Goal: Task Accomplishment & Management: Use online tool/utility

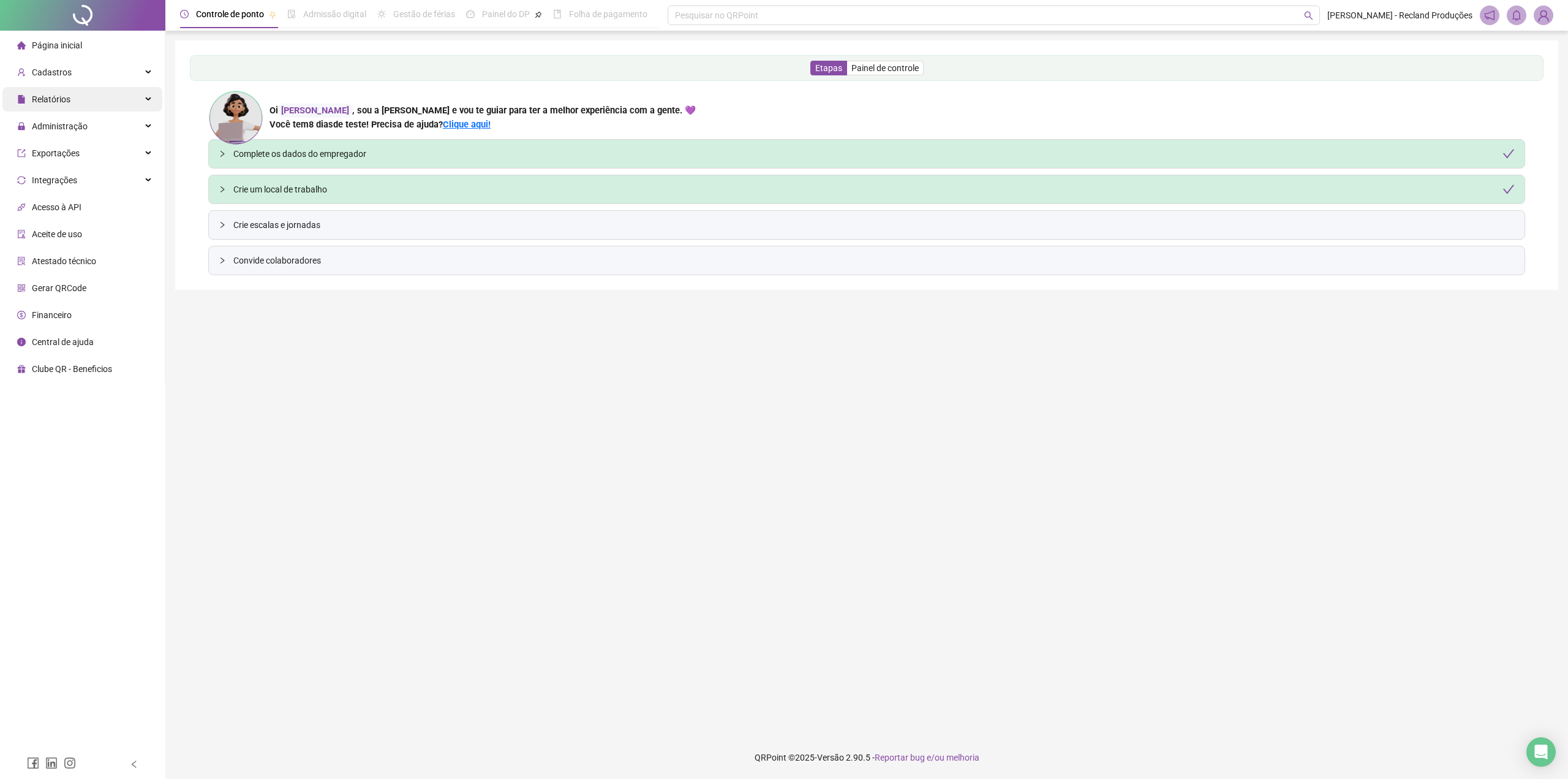
click at [73, 107] on div "Relatórios" at bounding box center [82, 100] width 160 height 25
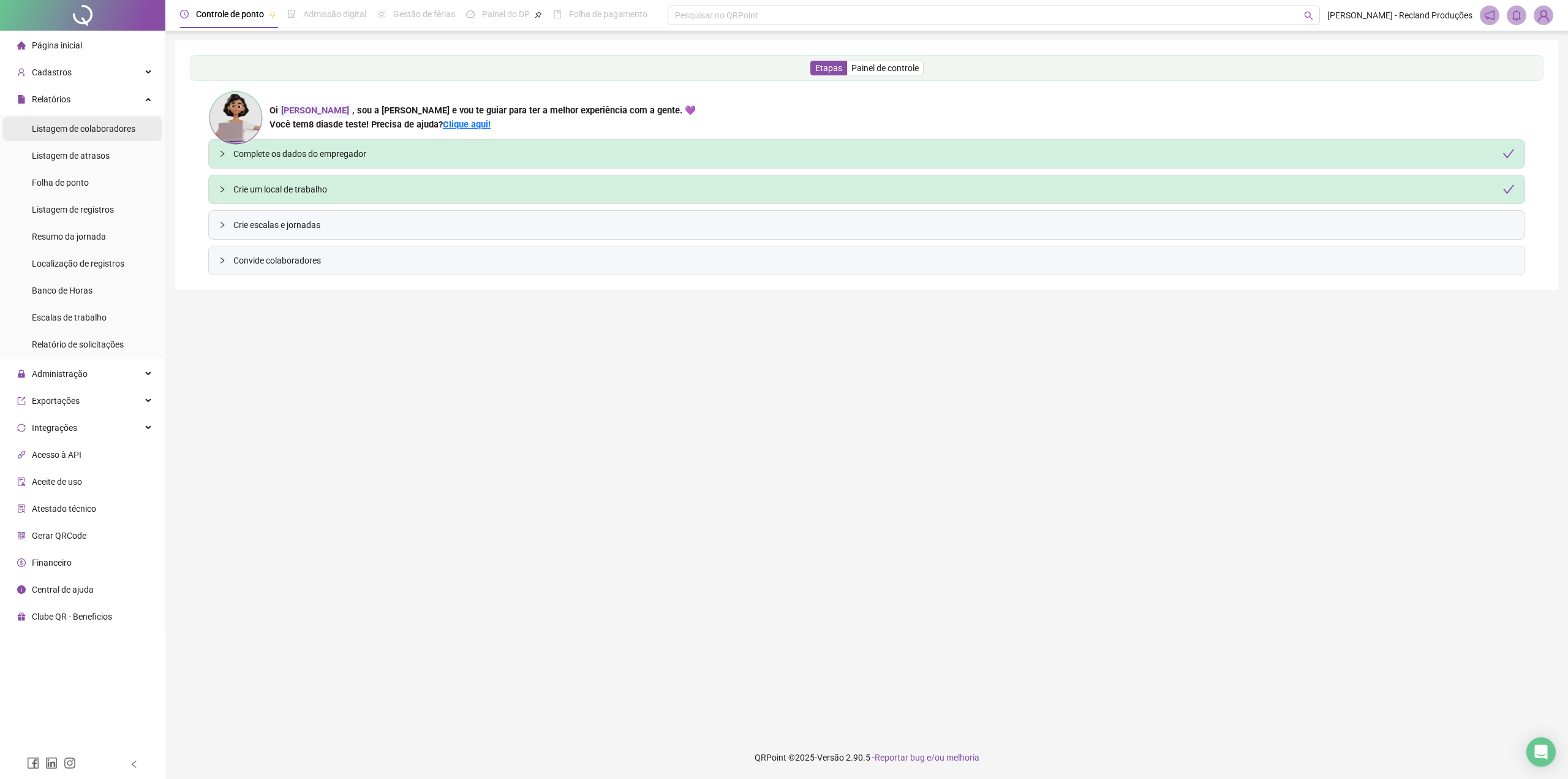
click at [74, 124] on span "Listagem de colaboradores" at bounding box center [83, 129] width 103 height 10
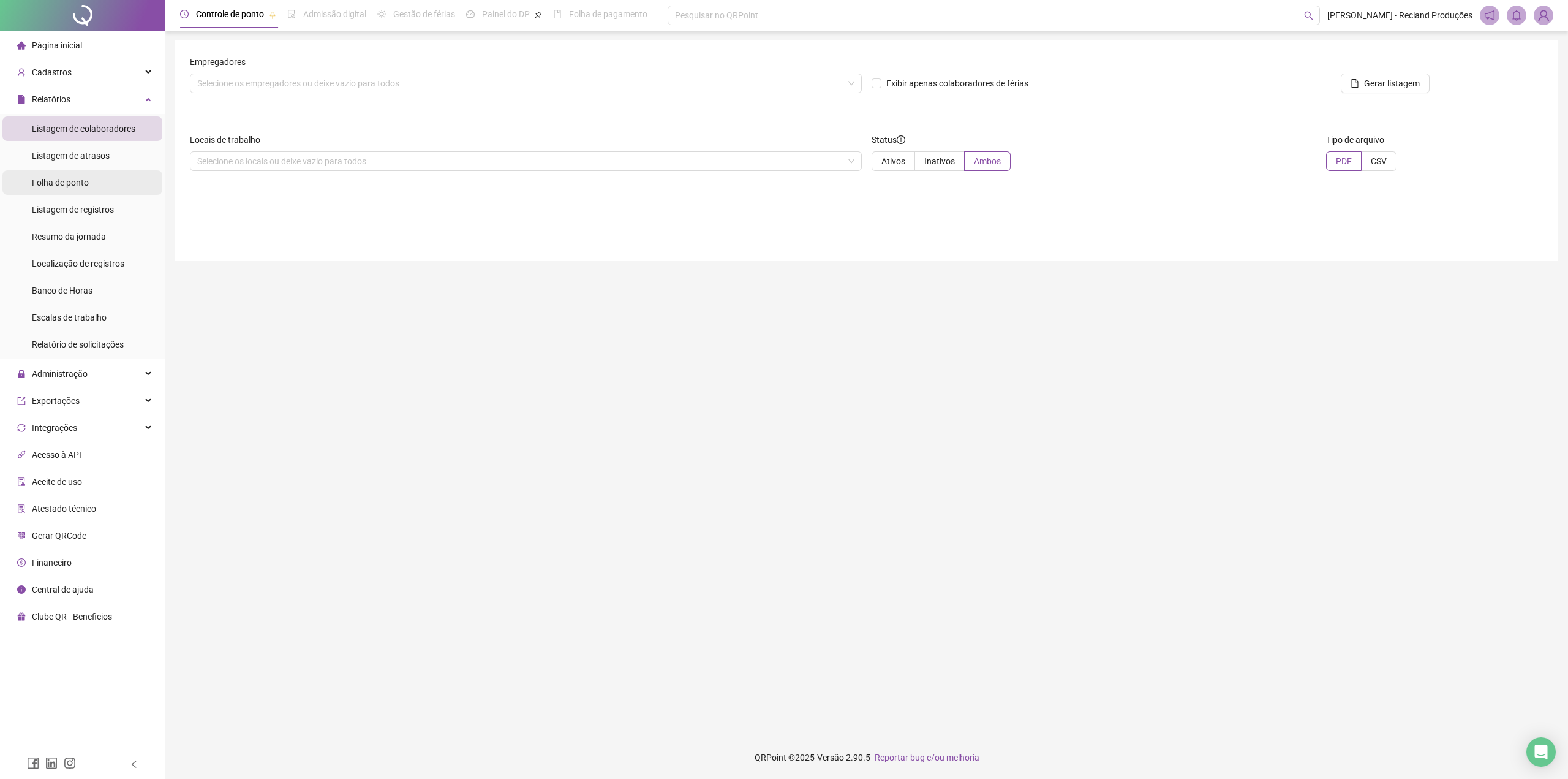
click at [73, 184] on span "Folha de ponto" at bounding box center [60, 182] width 57 height 10
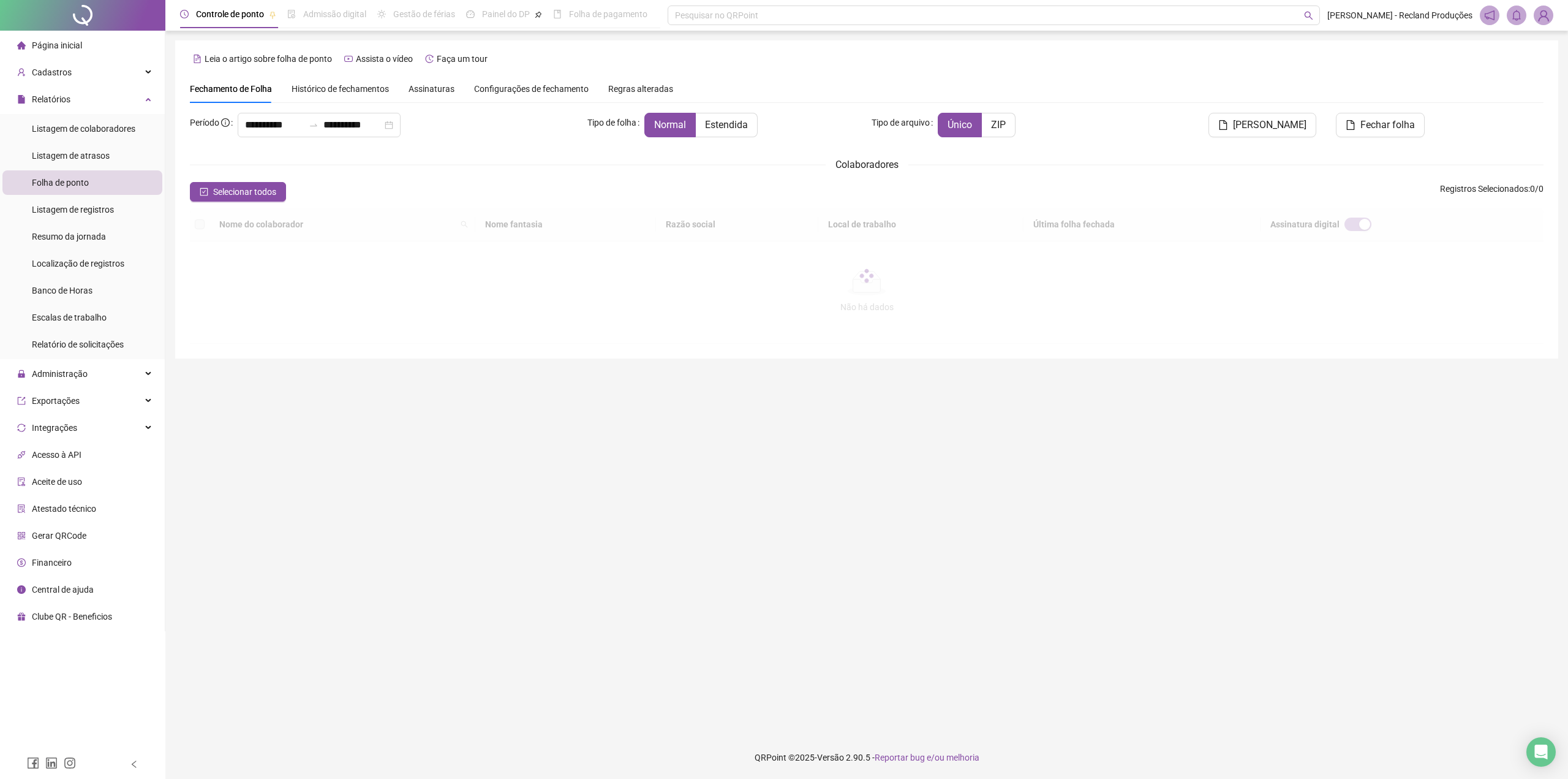
type input "**********"
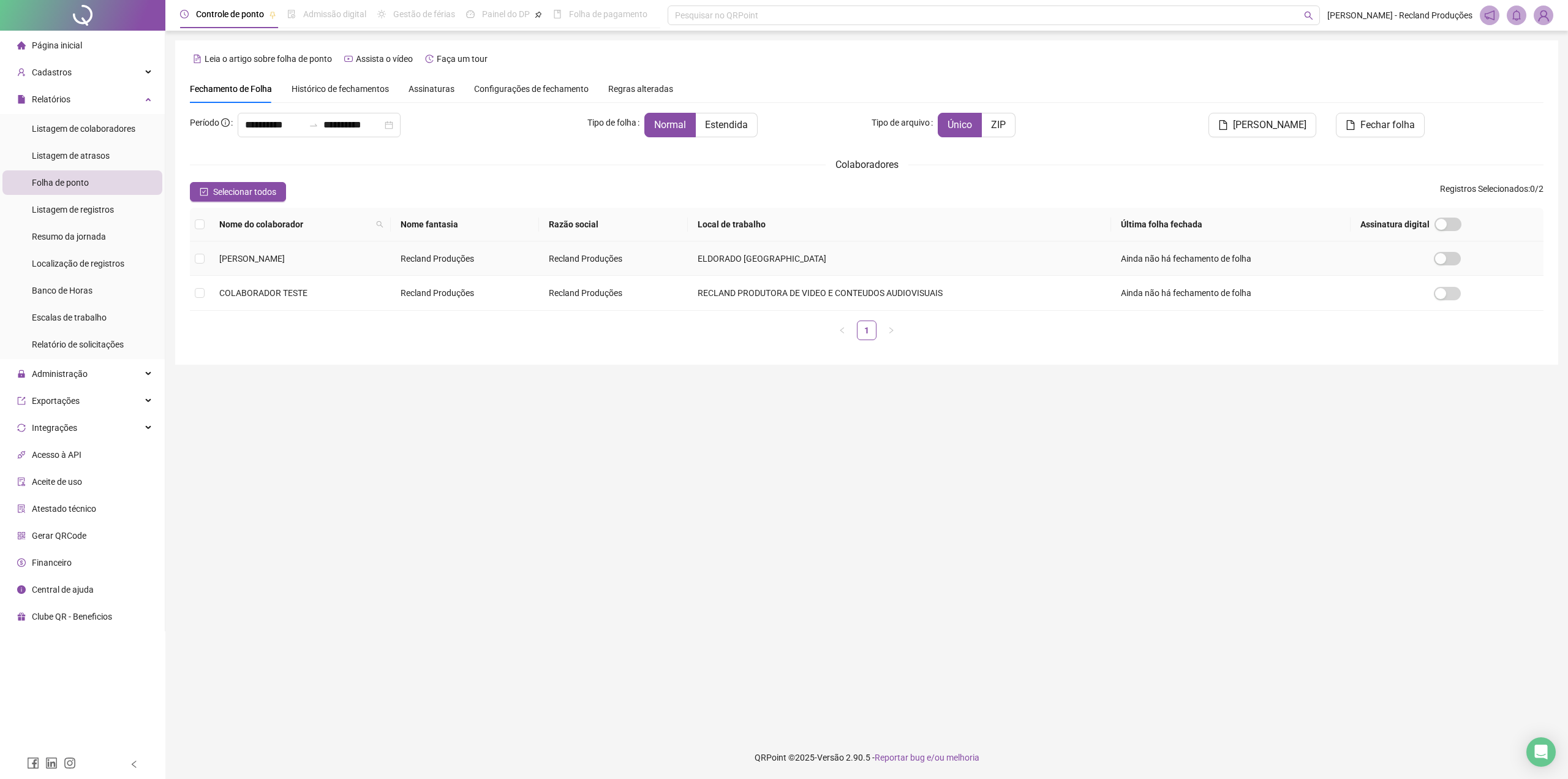
click at [277, 257] on span "[PERSON_NAME]" at bounding box center [252, 258] width 66 height 10
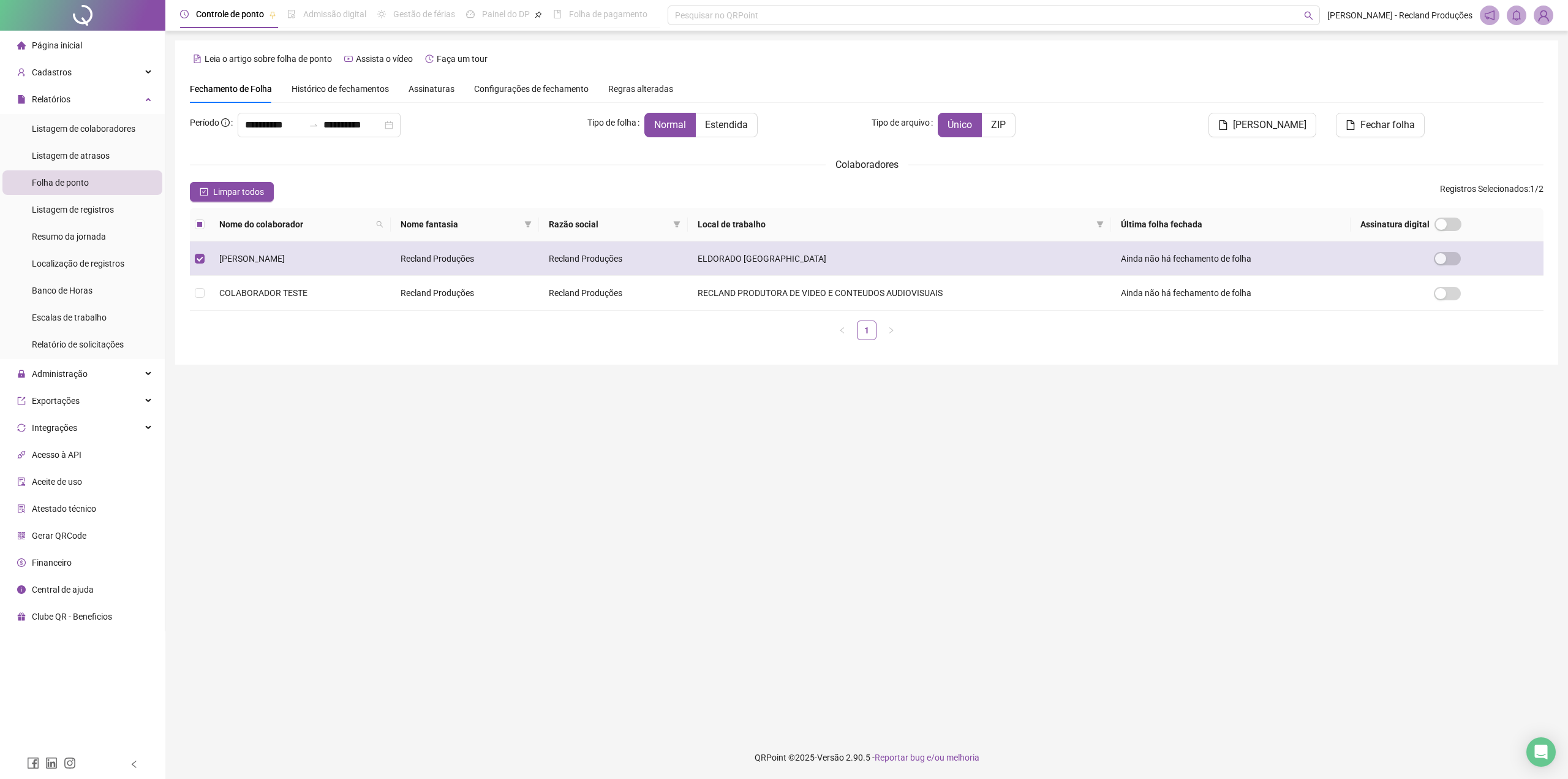
click at [250, 254] on span "[PERSON_NAME]" at bounding box center [252, 258] width 66 height 10
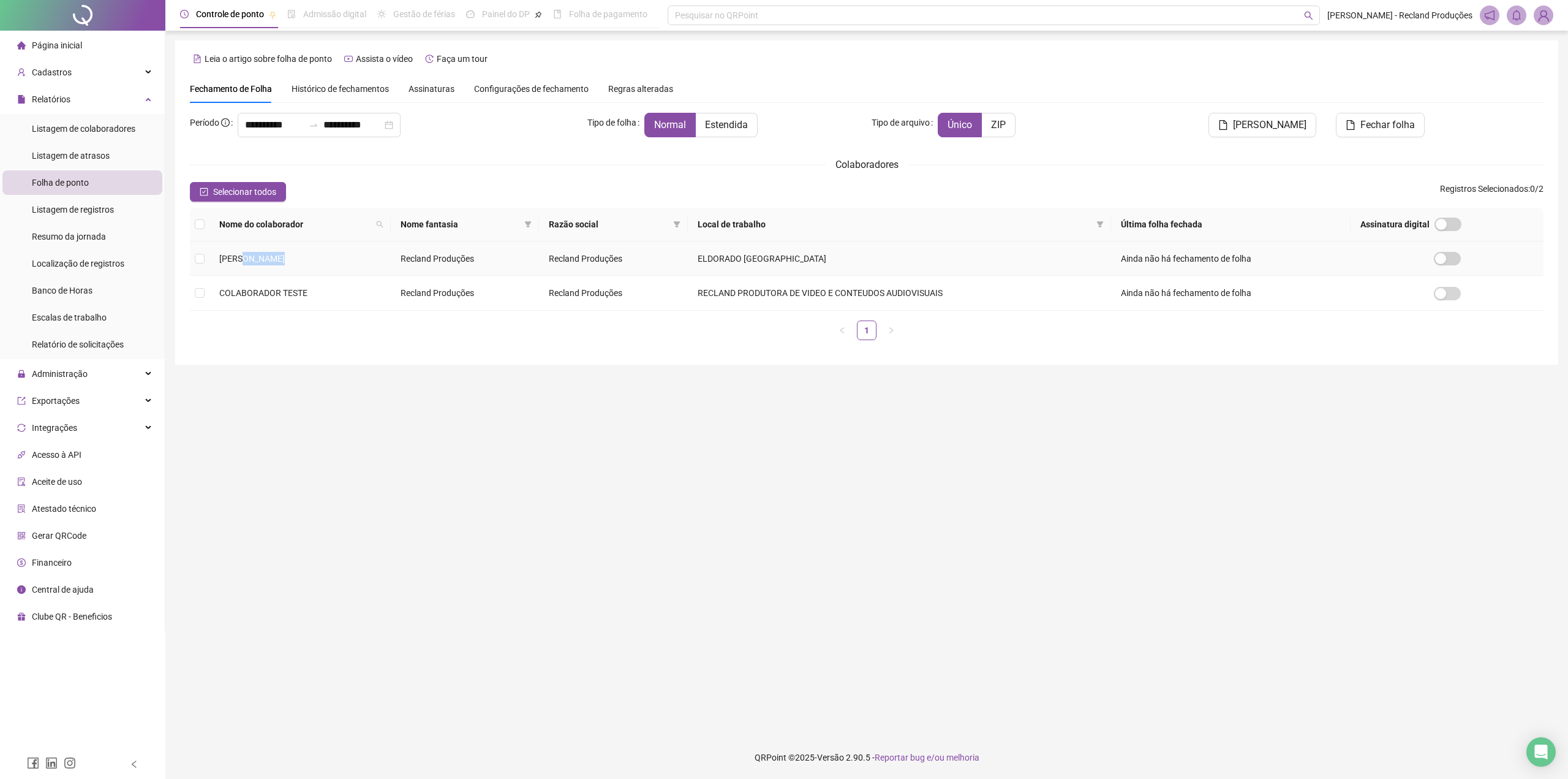
click at [250, 254] on span "[PERSON_NAME]" at bounding box center [252, 258] width 66 height 10
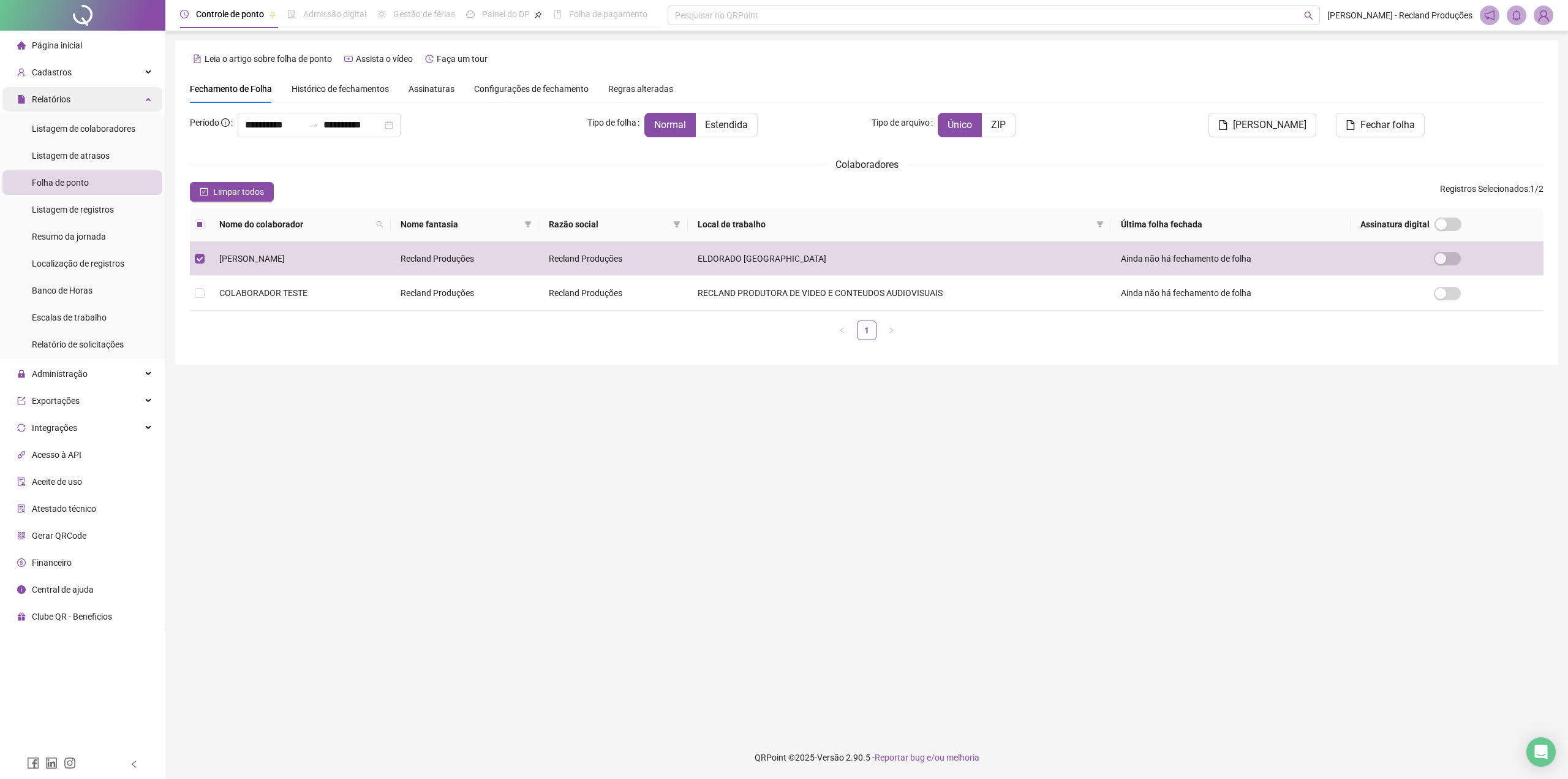
click at [50, 103] on span "Relatórios" at bounding box center [51, 99] width 38 height 10
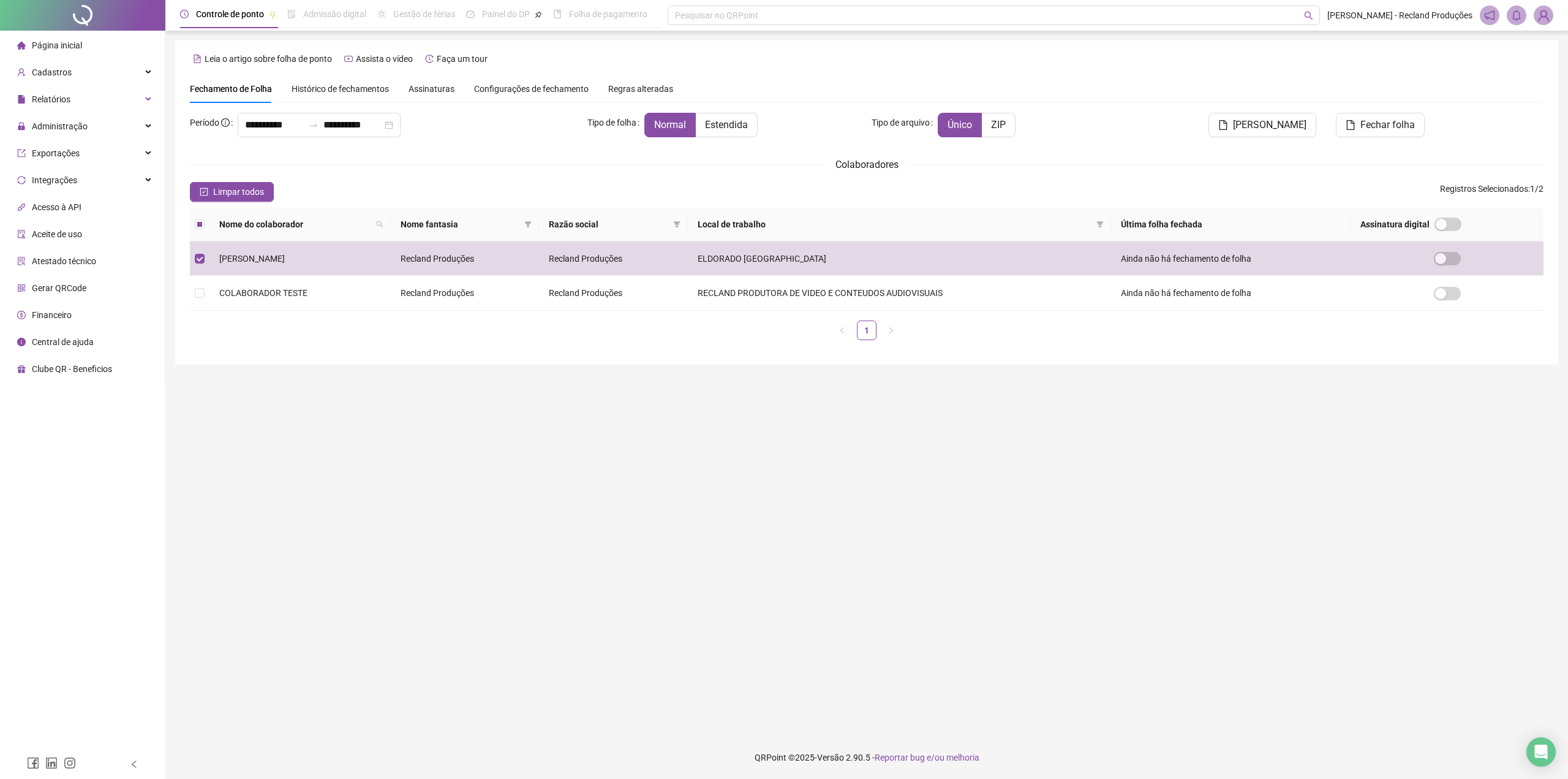
click at [60, 49] on span "Página inicial" at bounding box center [57, 45] width 51 height 10
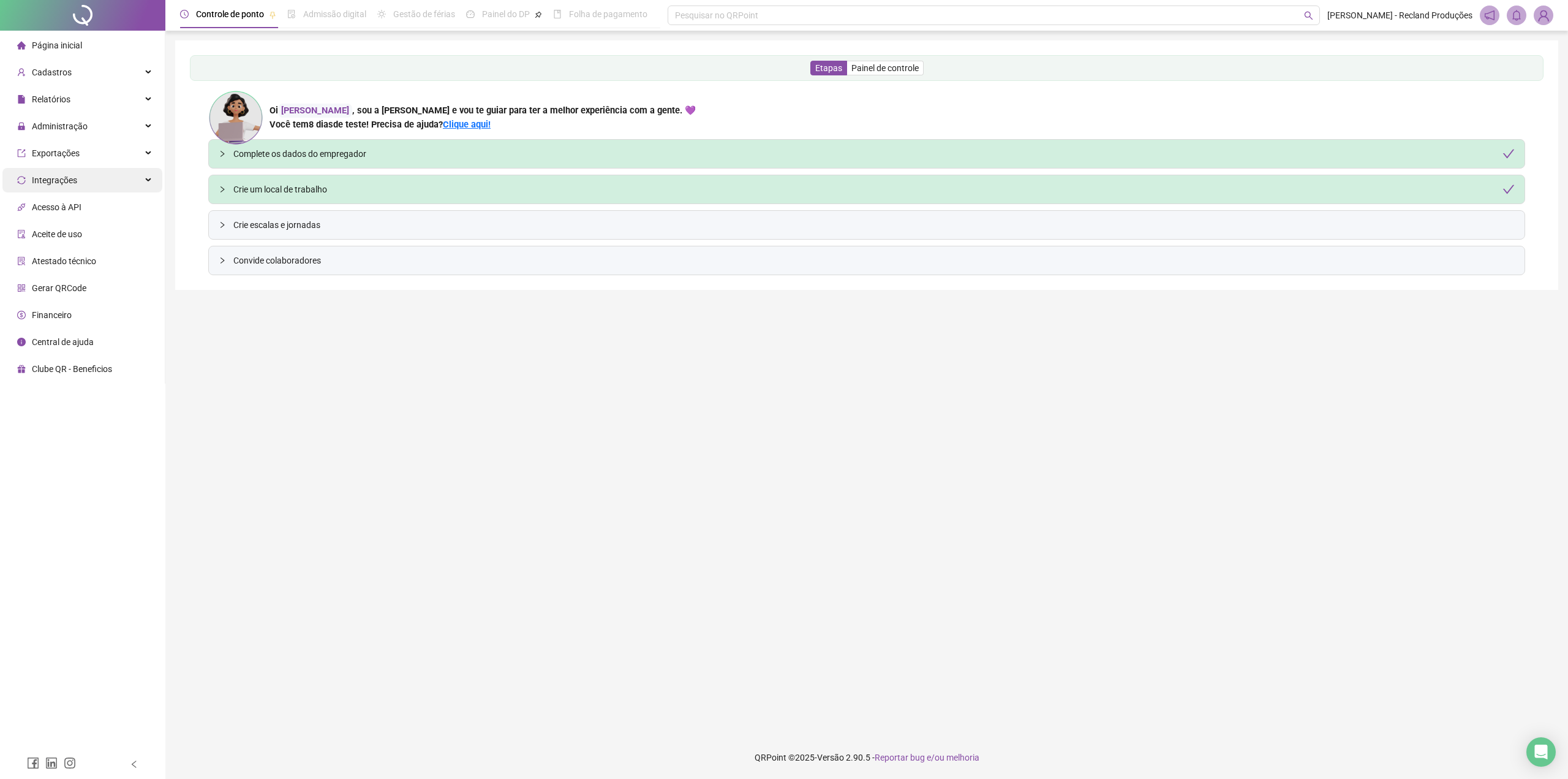
click at [73, 183] on span "Integrações" at bounding box center [54, 180] width 45 height 10
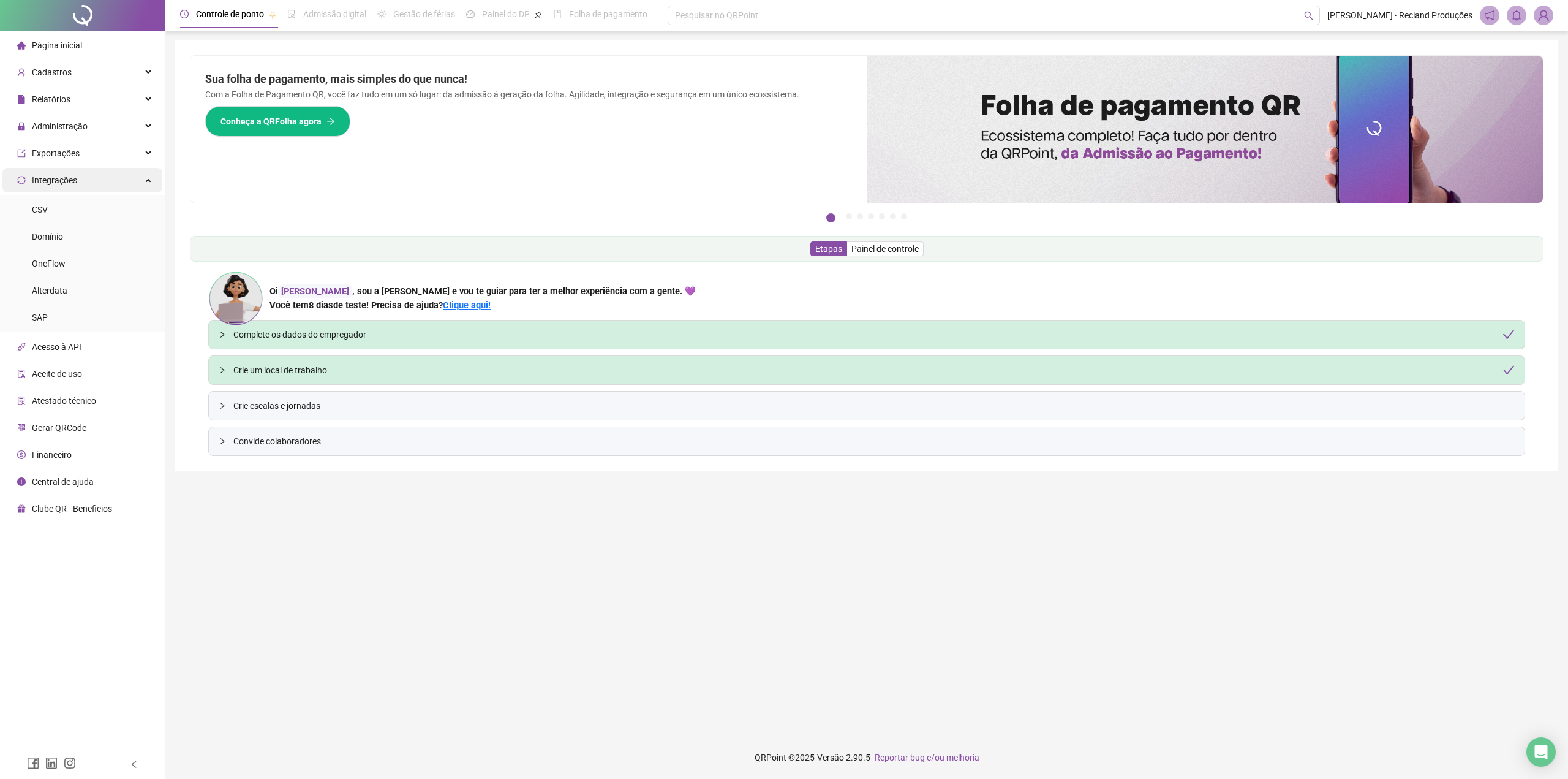
click at [69, 188] on span "Integrações" at bounding box center [47, 180] width 60 height 25
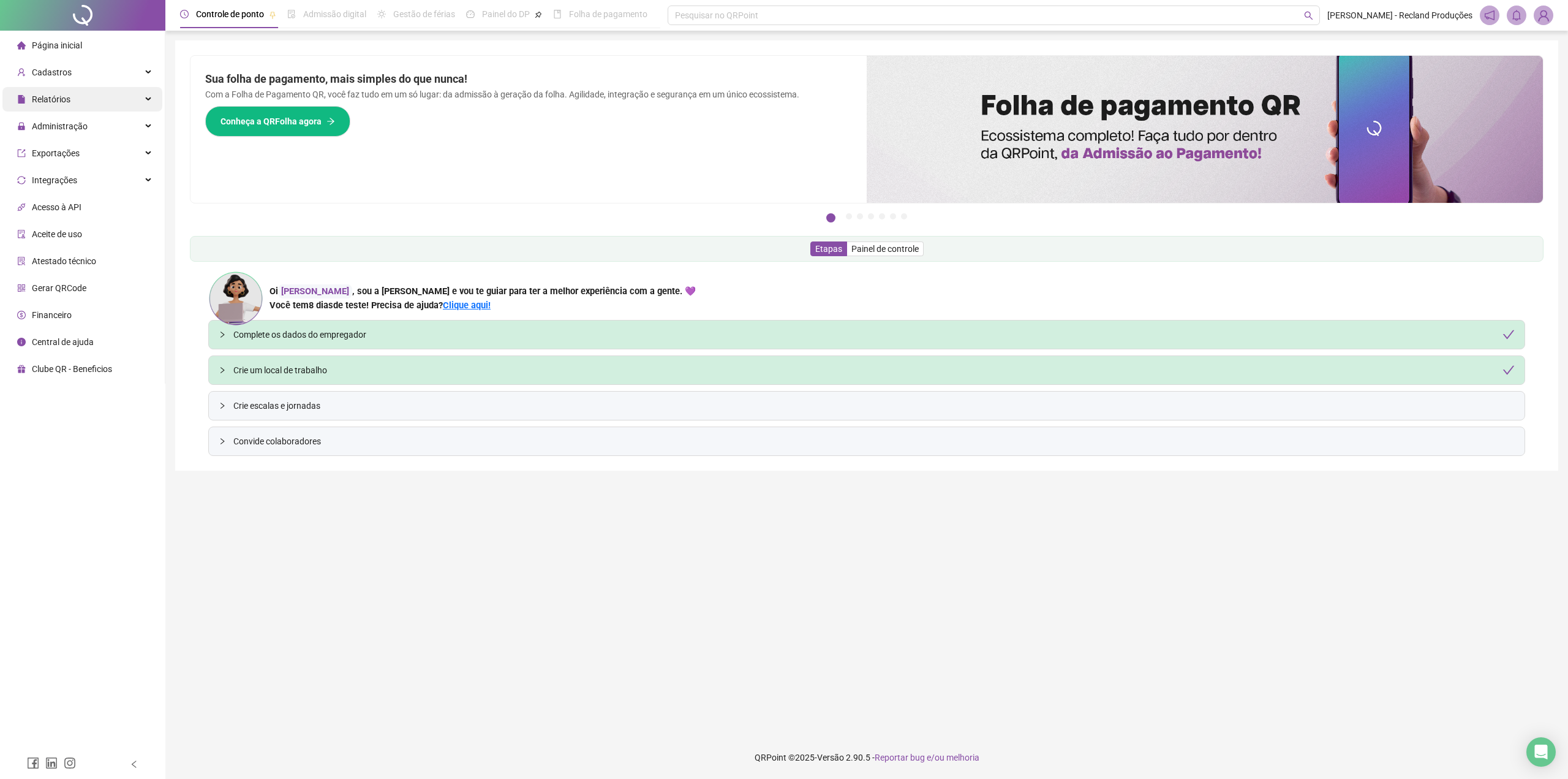
click at [49, 109] on span "Relatórios" at bounding box center [44, 100] width 54 height 25
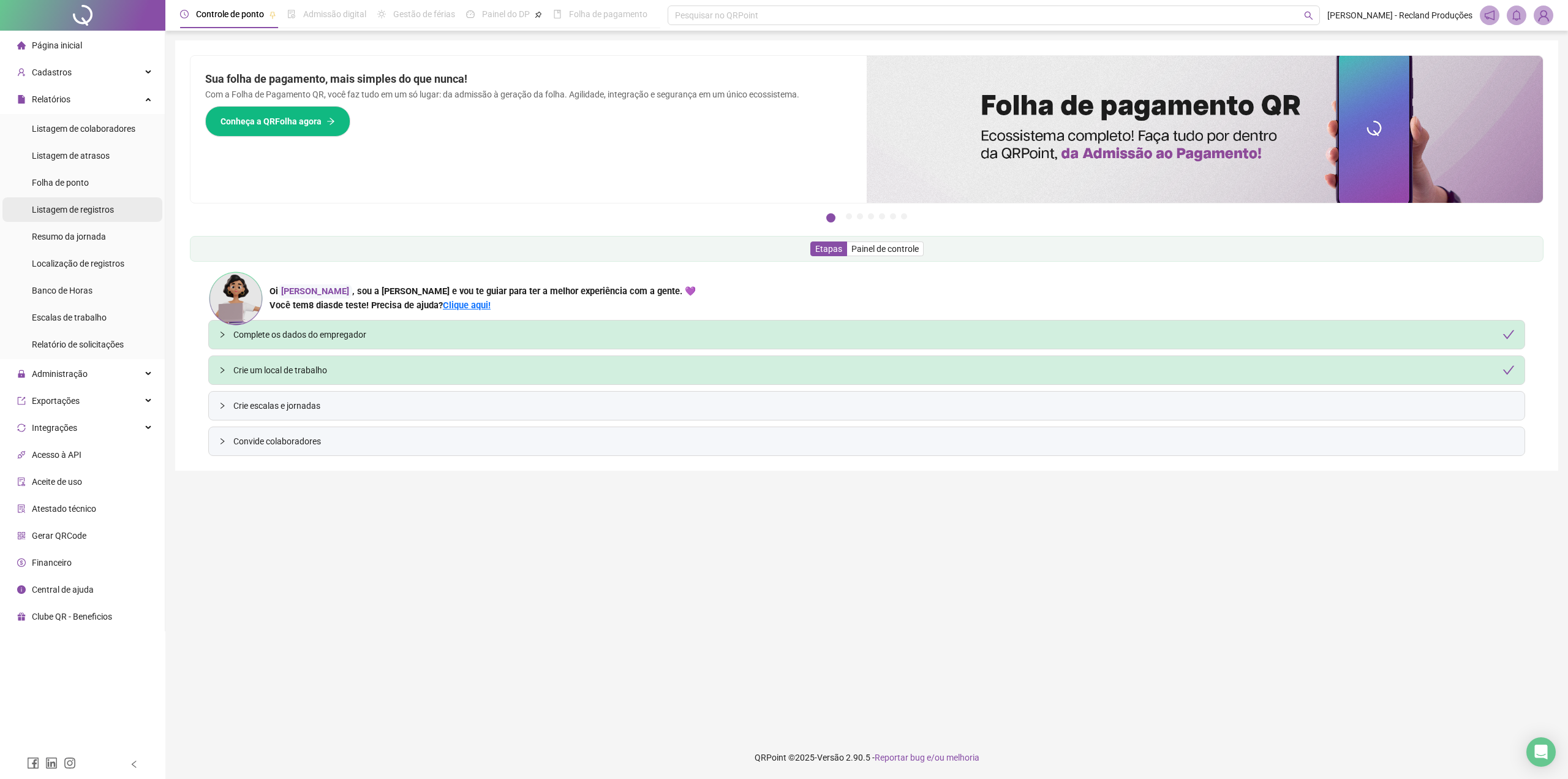
click at [58, 207] on span "Listagem de registros" at bounding box center [73, 209] width 82 height 10
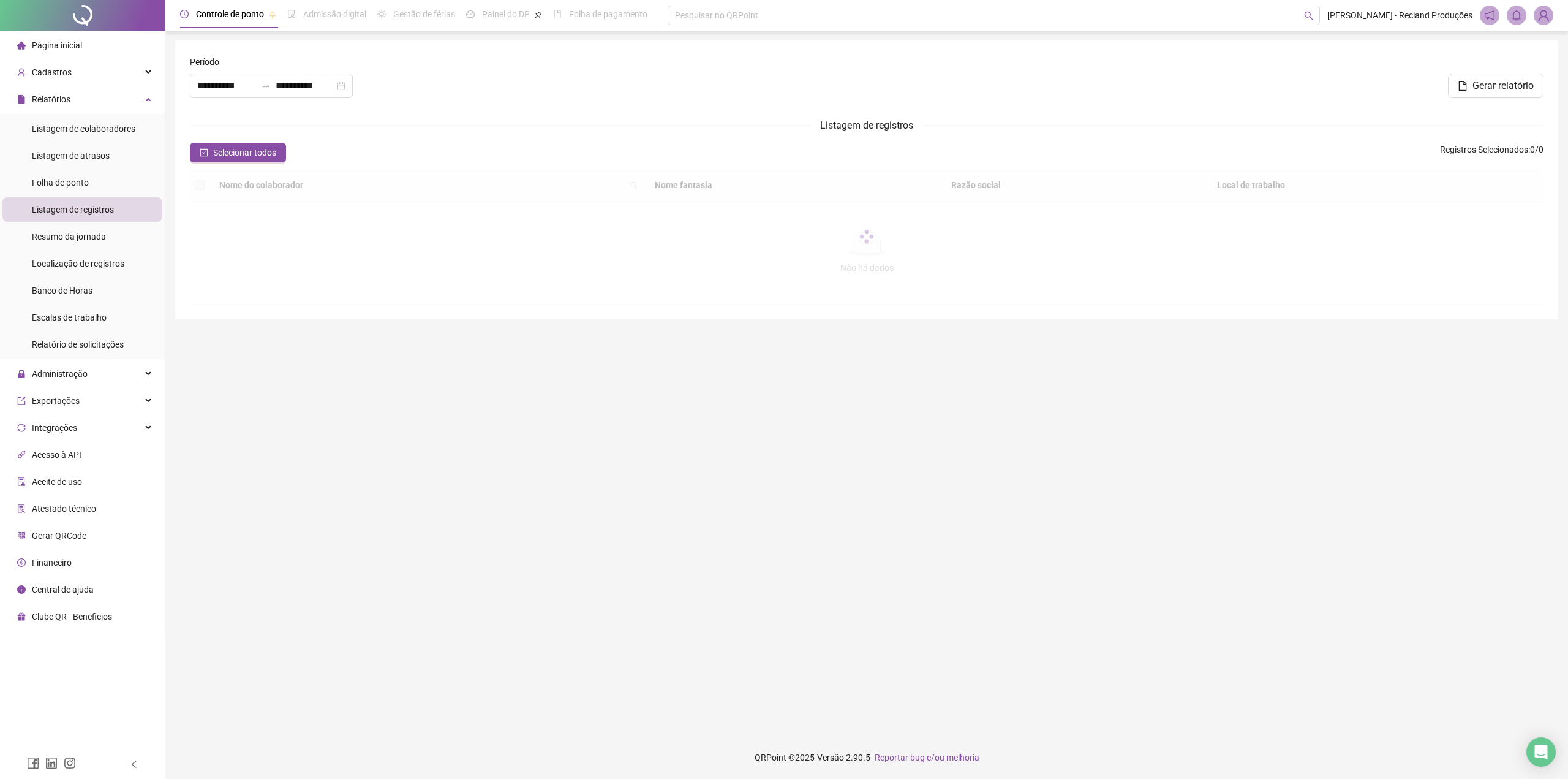
type input "**********"
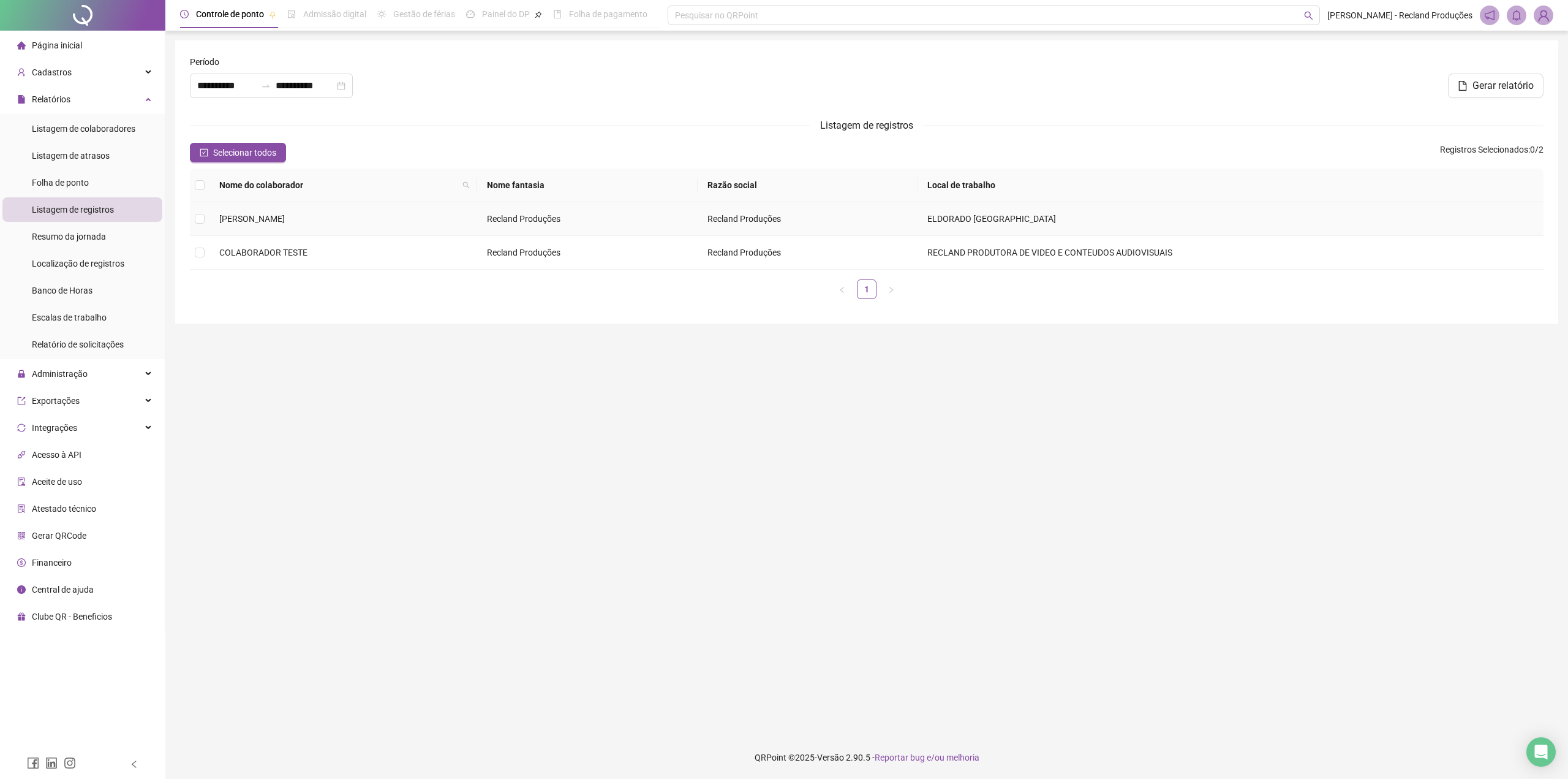
click at [285, 218] on span "[PERSON_NAME]" at bounding box center [252, 218] width 66 height 10
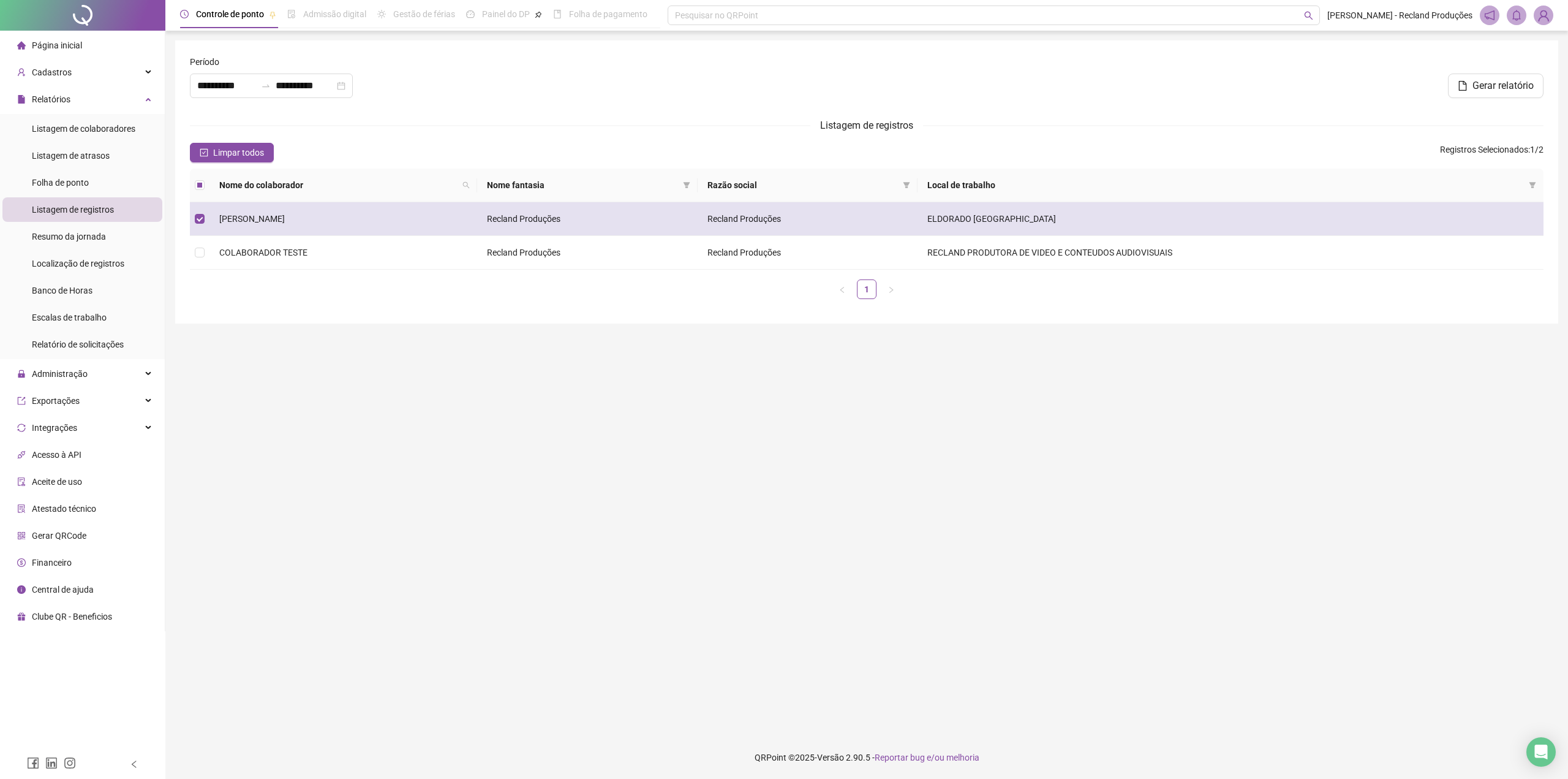
click at [247, 219] on span "[PERSON_NAME]" at bounding box center [252, 218] width 66 height 10
click at [563, 222] on td "Recland Produções" at bounding box center [586, 219] width 220 height 34
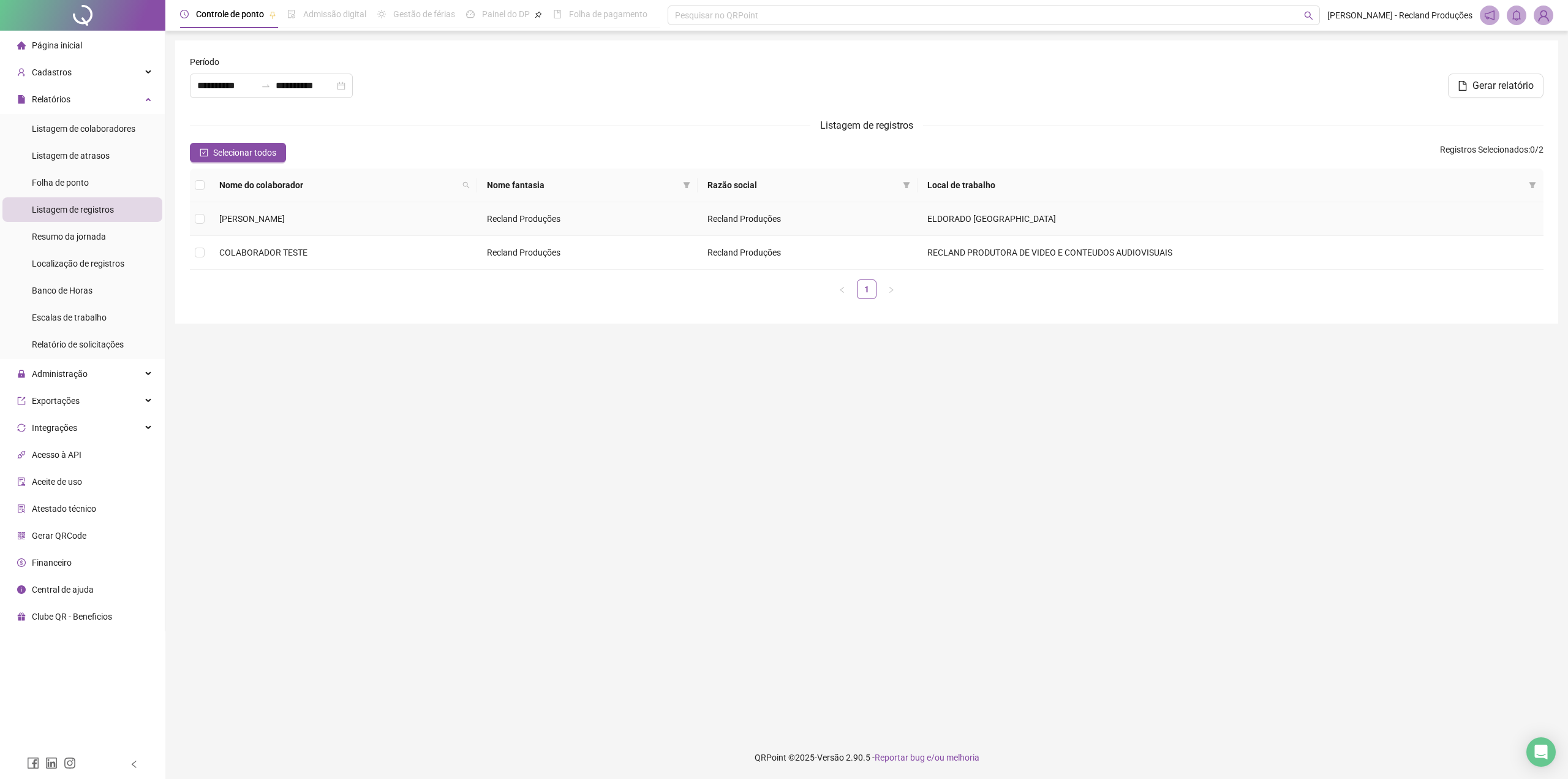
click at [563, 222] on td "Recland Produções" at bounding box center [586, 219] width 220 height 34
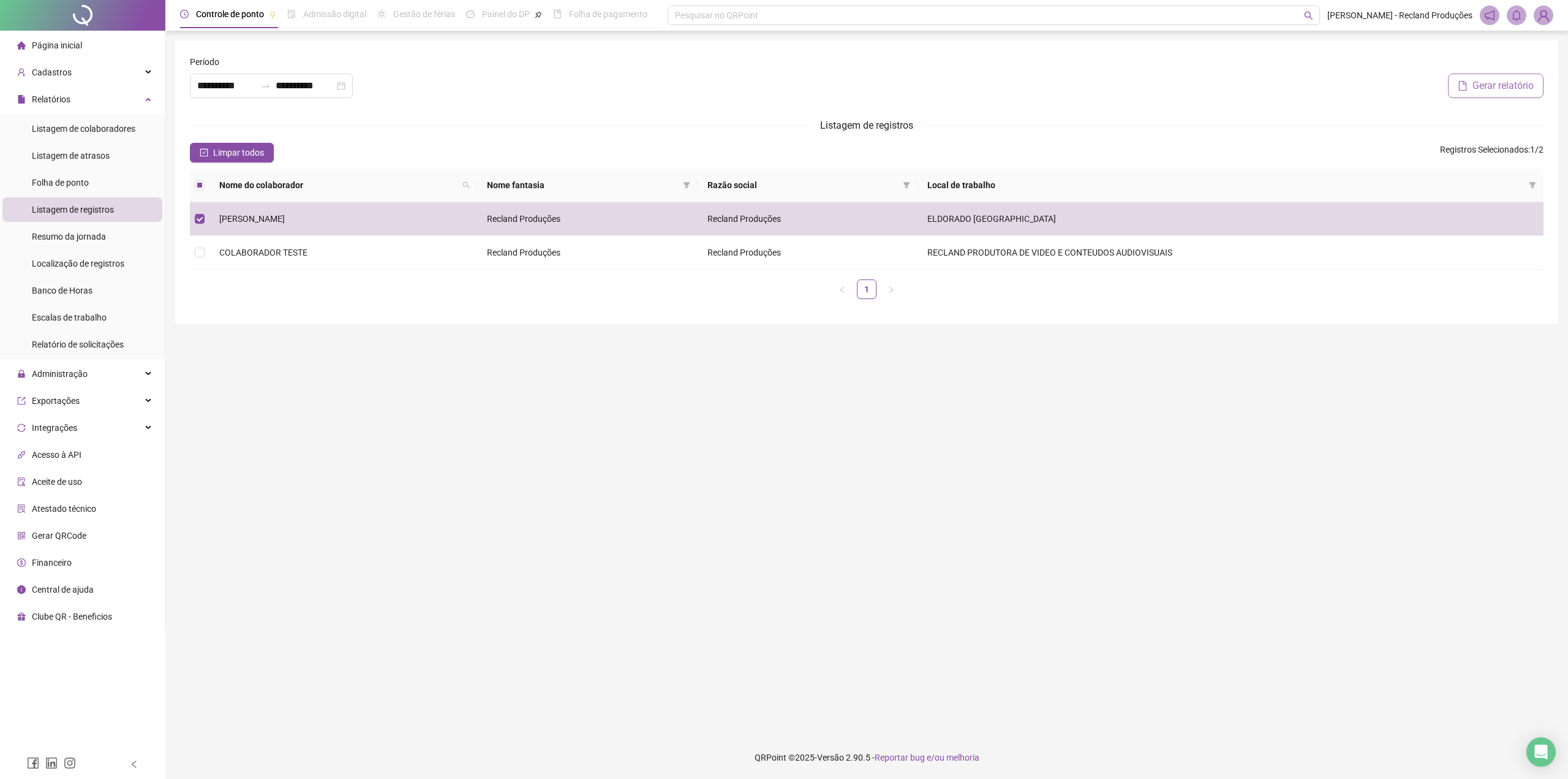
click at [1473, 90] on span "Gerar relatório" at bounding box center [1504, 85] width 61 height 15
click at [1537, 36] on link "Close" at bounding box center [1532, 34] width 14 height 14
click at [1521, 16] on icon "bell" at bounding box center [1517, 15] width 11 height 11
click at [1417, 75] on link "Relatório de registros de ponto gerado com sucesso!" at bounding box center [1426, 76] width 164 height 26
click at [357, 342] on main "**********" at bounding box center [867, 383] width 1383 height 686
